Goal: Obtain resource: Download file/media

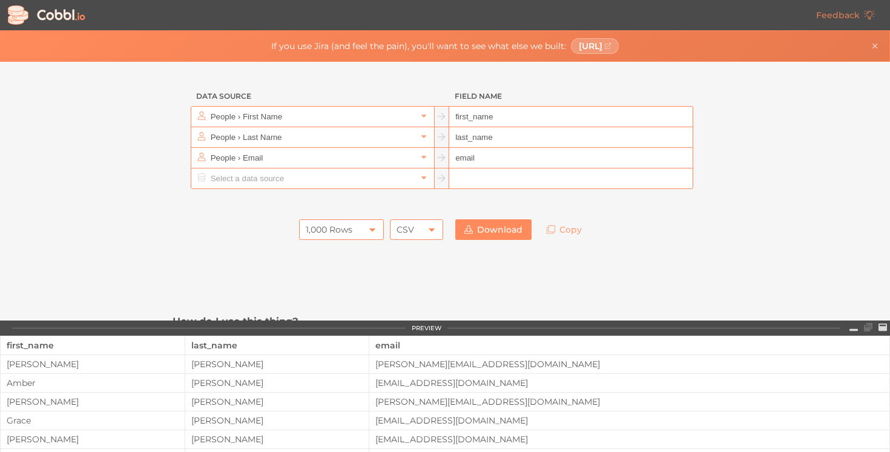
click at [320, 114] on input "People › First Name" at bounding box center [312, 117] width 209 height 20
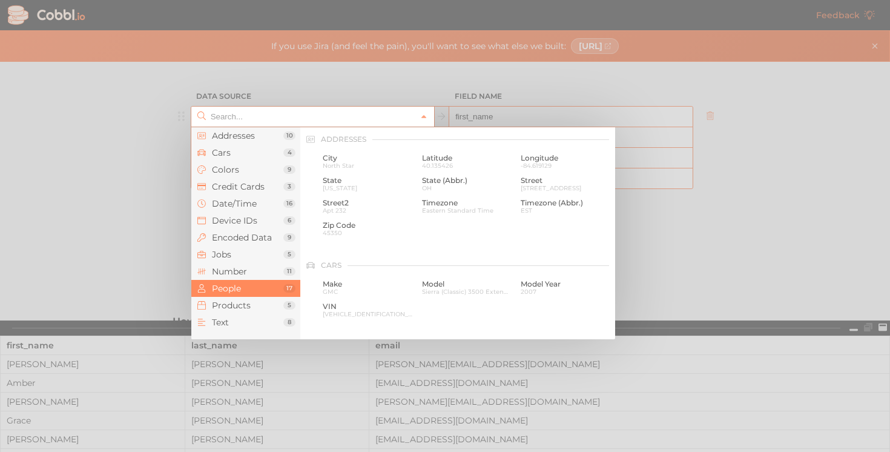
scroll to position [932, 0]
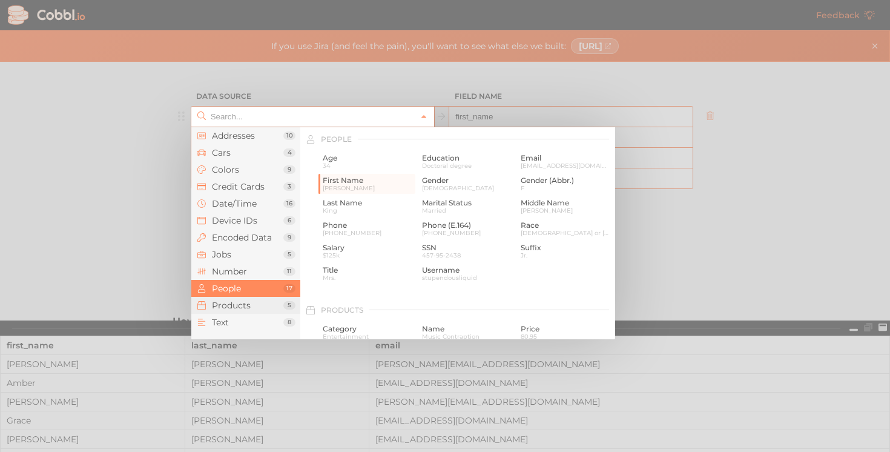
click at [235, 301] on span "Products" at bounding box center [247, 305] width 71 height 10
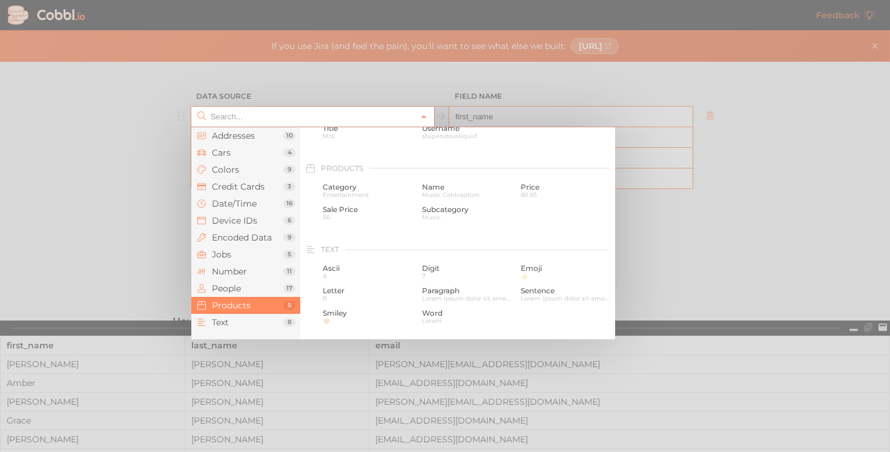
scroll to position [1103, 0]
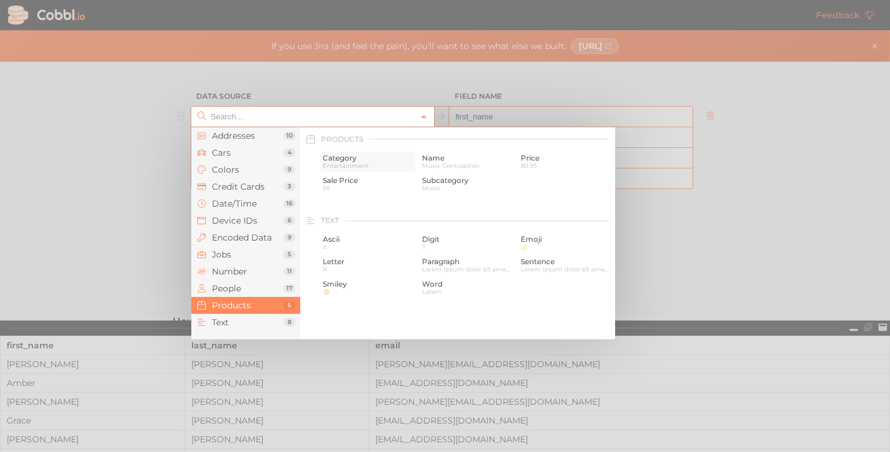
click at [367, 162] on span "Category" at bounding box center [368, 158] width 90 height 8
type input "Products › Category"
type input "category"
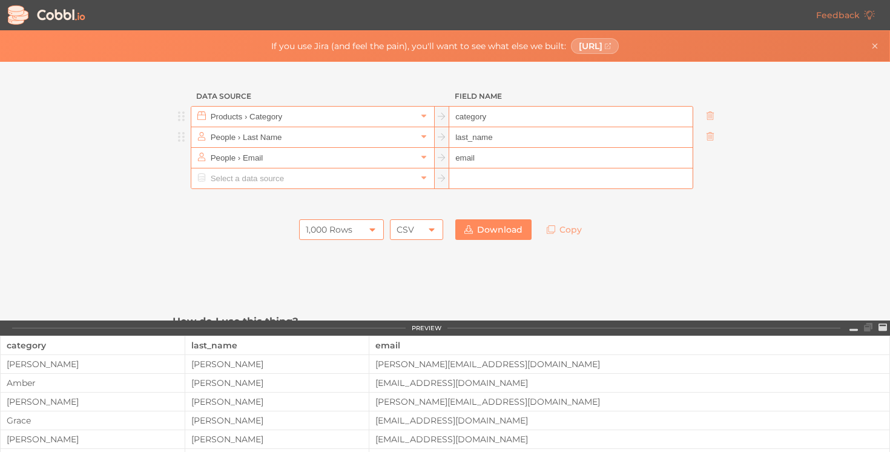
click at [331, 142] on input "People › Last Name" at bounding box center [312, 137] width 209 height 20
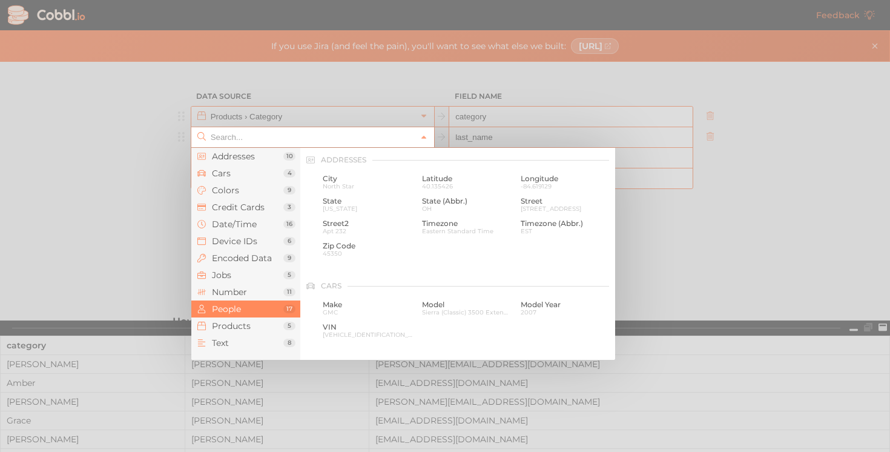
scroll to position [932, 0]
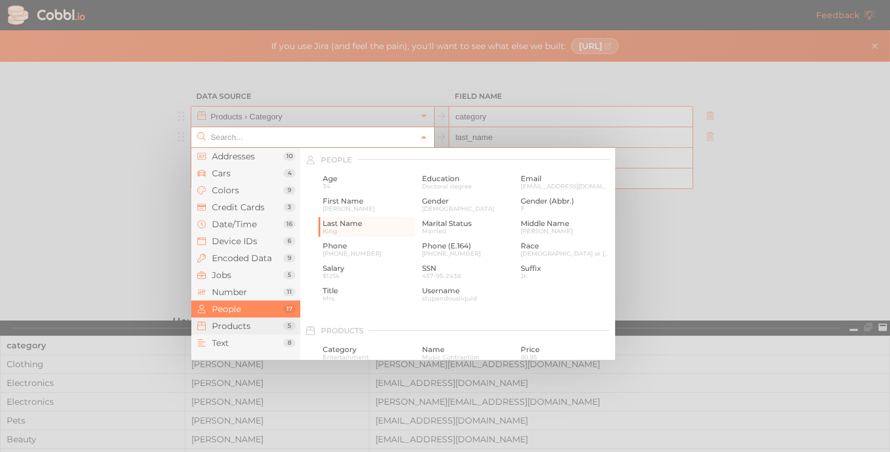
click at [247, 331] on li "Products 5" at bounding box center [245, 325] width 109 height 17
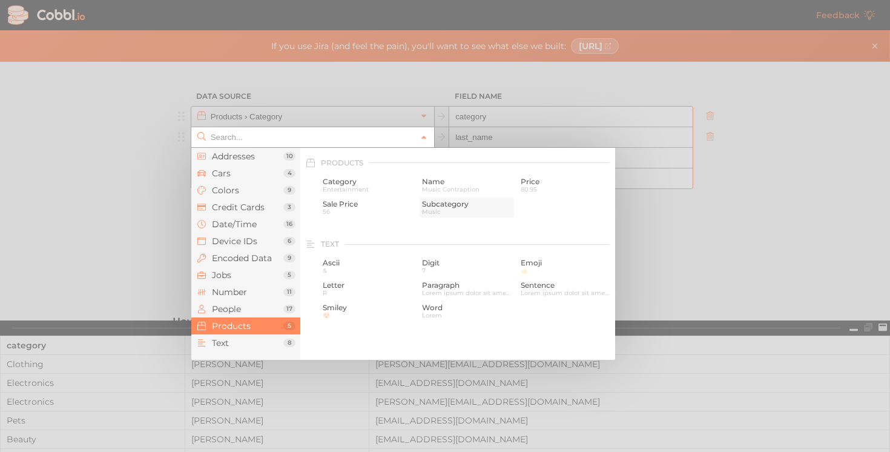
scroll to position [1103, 0]
click at [535, 177] on span "Price" at bounding box center [566, 178] width 90 height 8
type input "Products › Price"
type input "price"
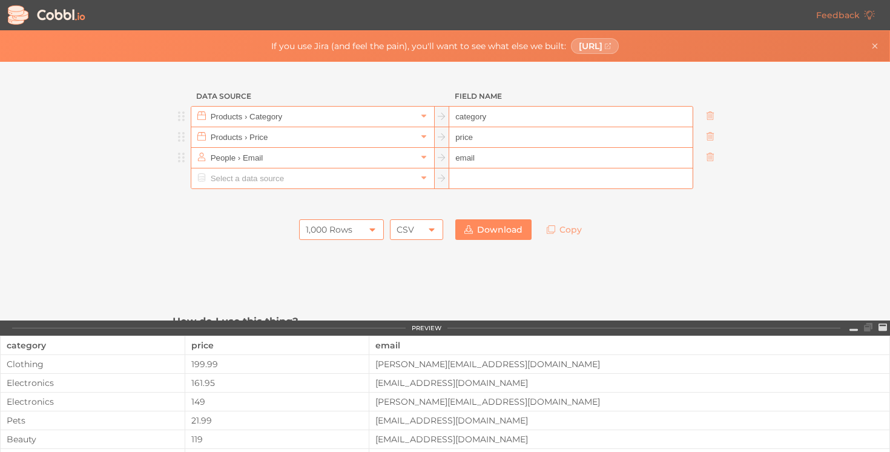
click at [379, 159] on input "People › Email" at bounding box center [312, 158] width 209 height 20
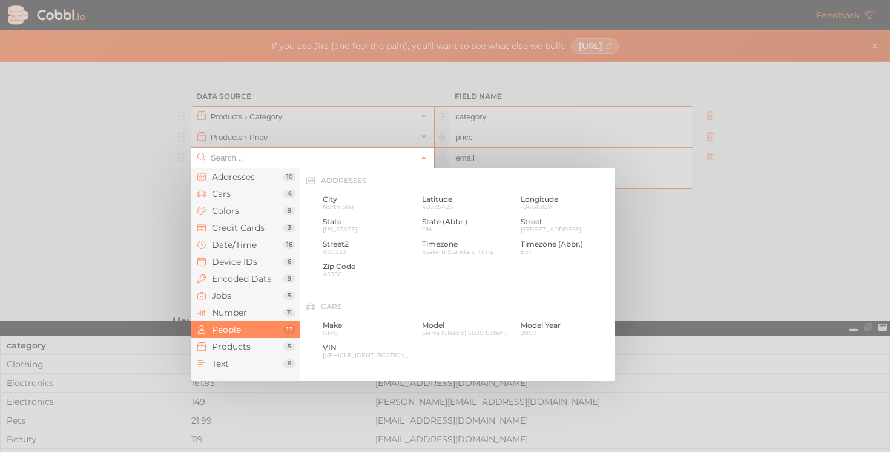
scroll to position [932, 0]
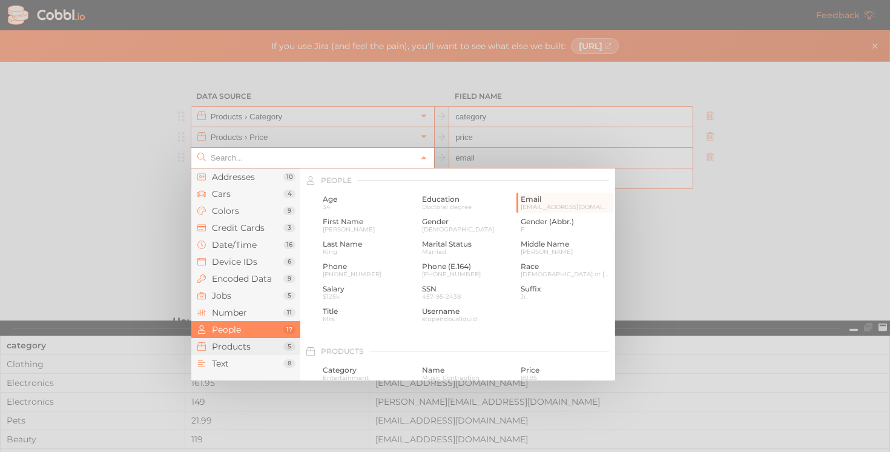
click at [254, 347] on span "Products" at bounding box center [247, 346] width 71 height 10
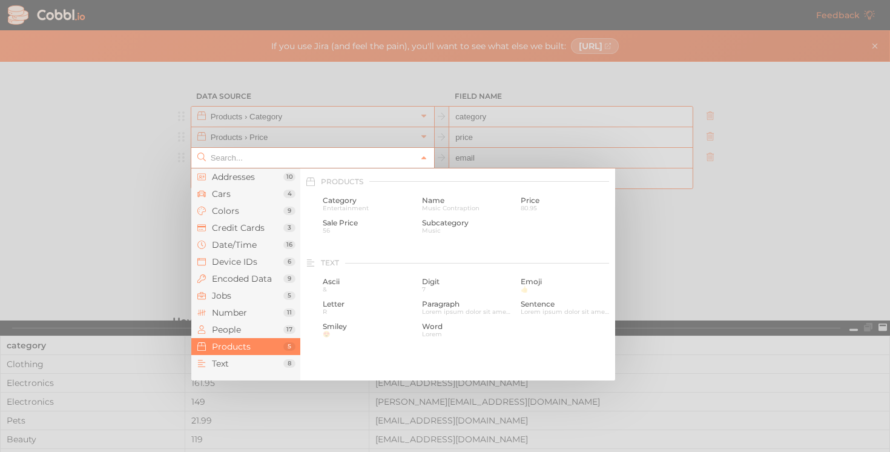
scroll to position [1103, 0]
click at [246, 361] on span "Text" at bounding box center [247, 363] width 71 height 10
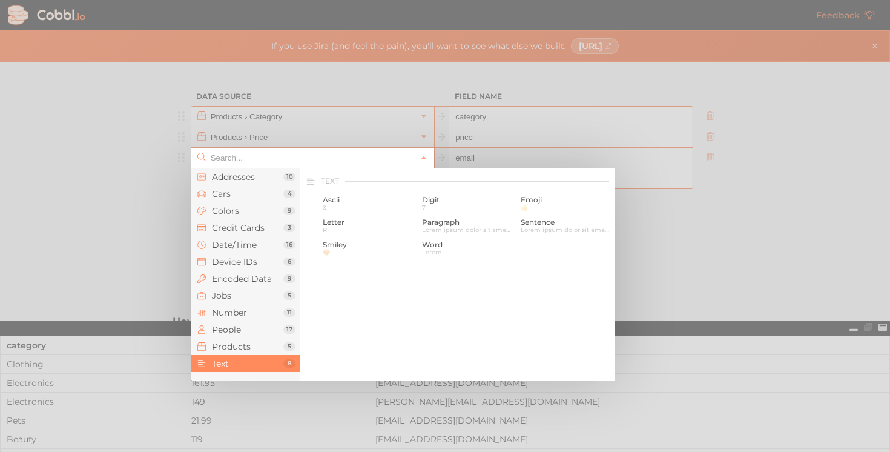
scroll to position [1184, 0]
click at [441, 207] on span "7" at bounding box center [467, 206] width 90 height 7
type input "Text › Digit"
type input "digit"
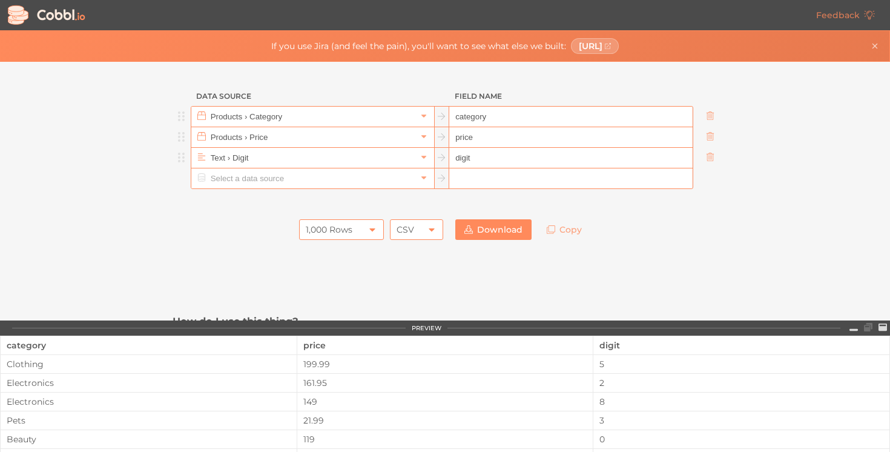
click at [476, 153] on input "digit" at bounding box center [570, 158] width 243 height 21
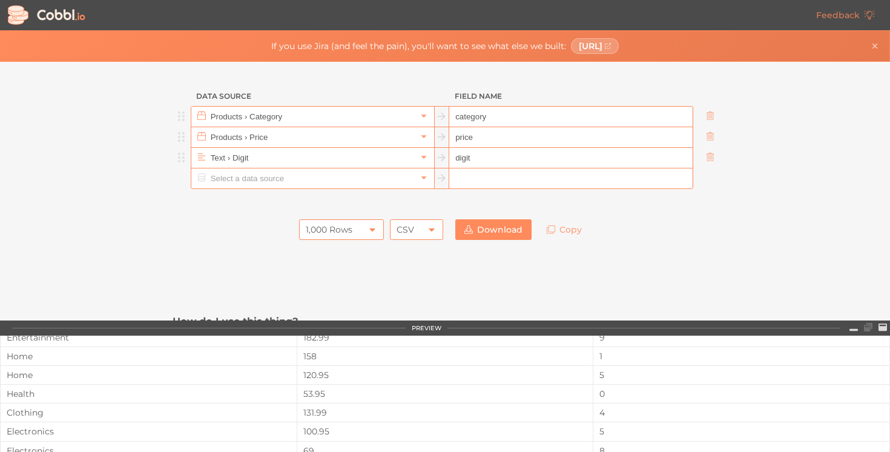
scroll to position [0, 0]
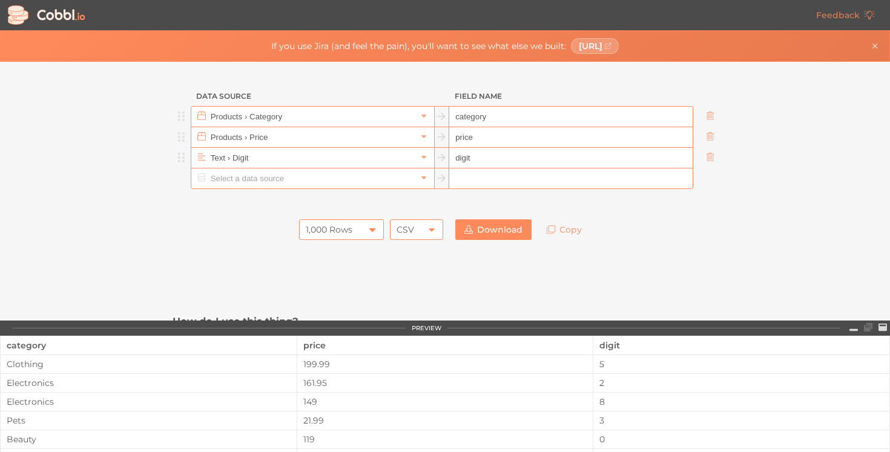
click at [350, 231] on div "1,000 Rows" at bounding box center [329, 229] width 47 height 21
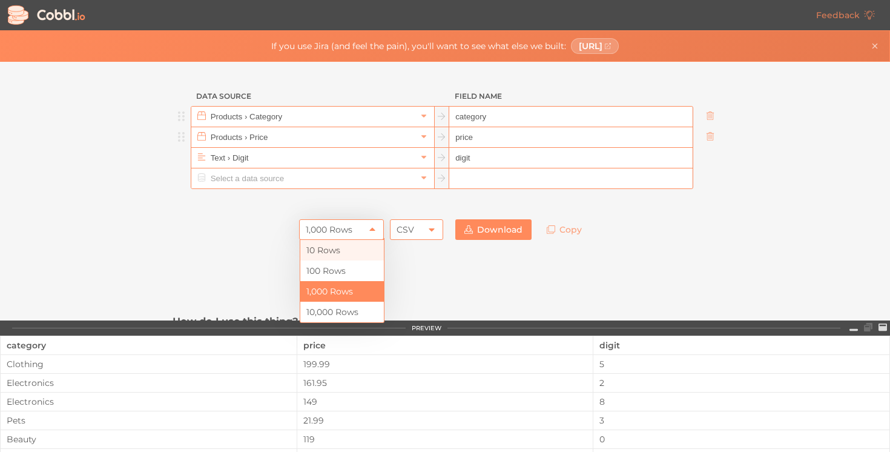
click at [336, 255] on li "10 Rows" at bounding box center [342, 250] width 84 height 21
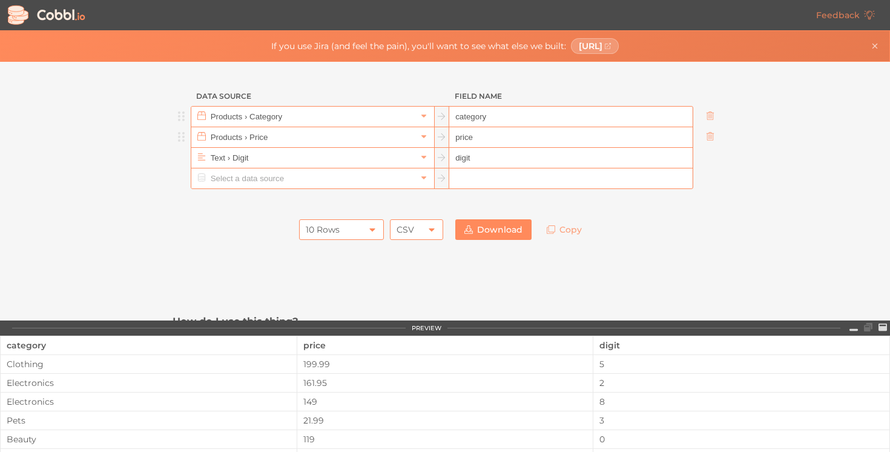
click at [394, 232] on div "CSV" at bounding box center [416, 229] width 53 height 21
click at [403, 267] on li "JSON" at bounding box center [417, 270] width 52 height 21
click at [567, 231] on link "Copy" at bounding box center [564, 229] width 53 height 21
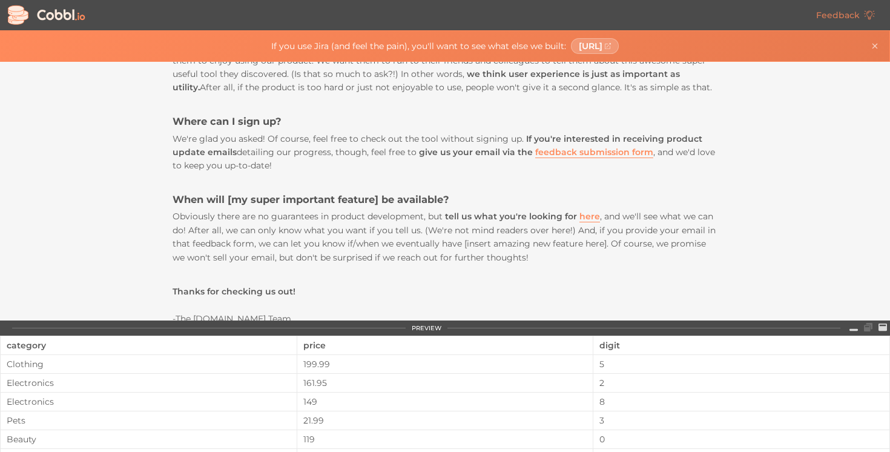
scroll to position [512, 0]
